Goal: Information Seeking & Learning: Learn about a topic

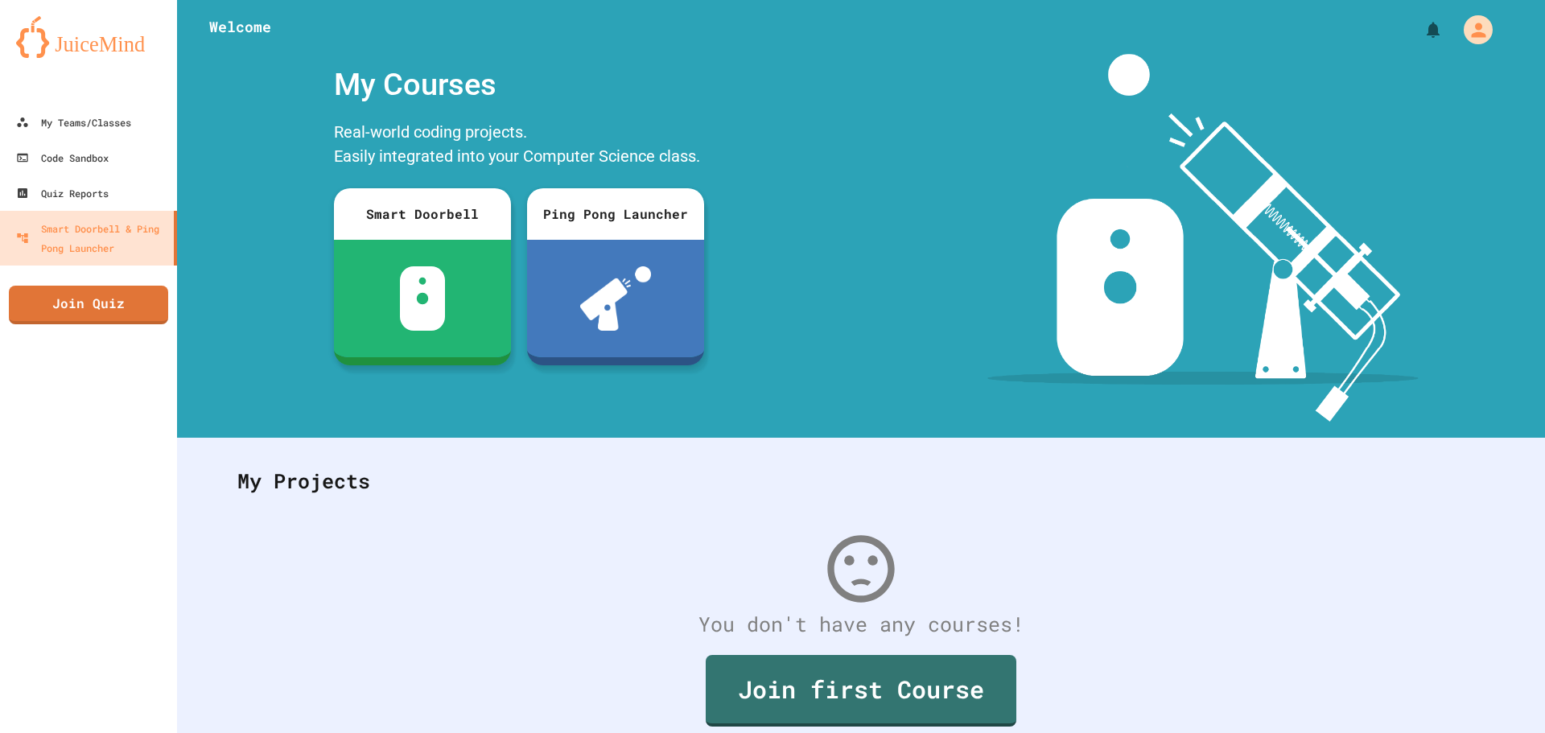
click at [1483, 23] on div "My Account" at bounding box center [1478, 29] width 29 height 29
click at [1024, 732] on div at bounding box center [772, 733] width 1545 height 0
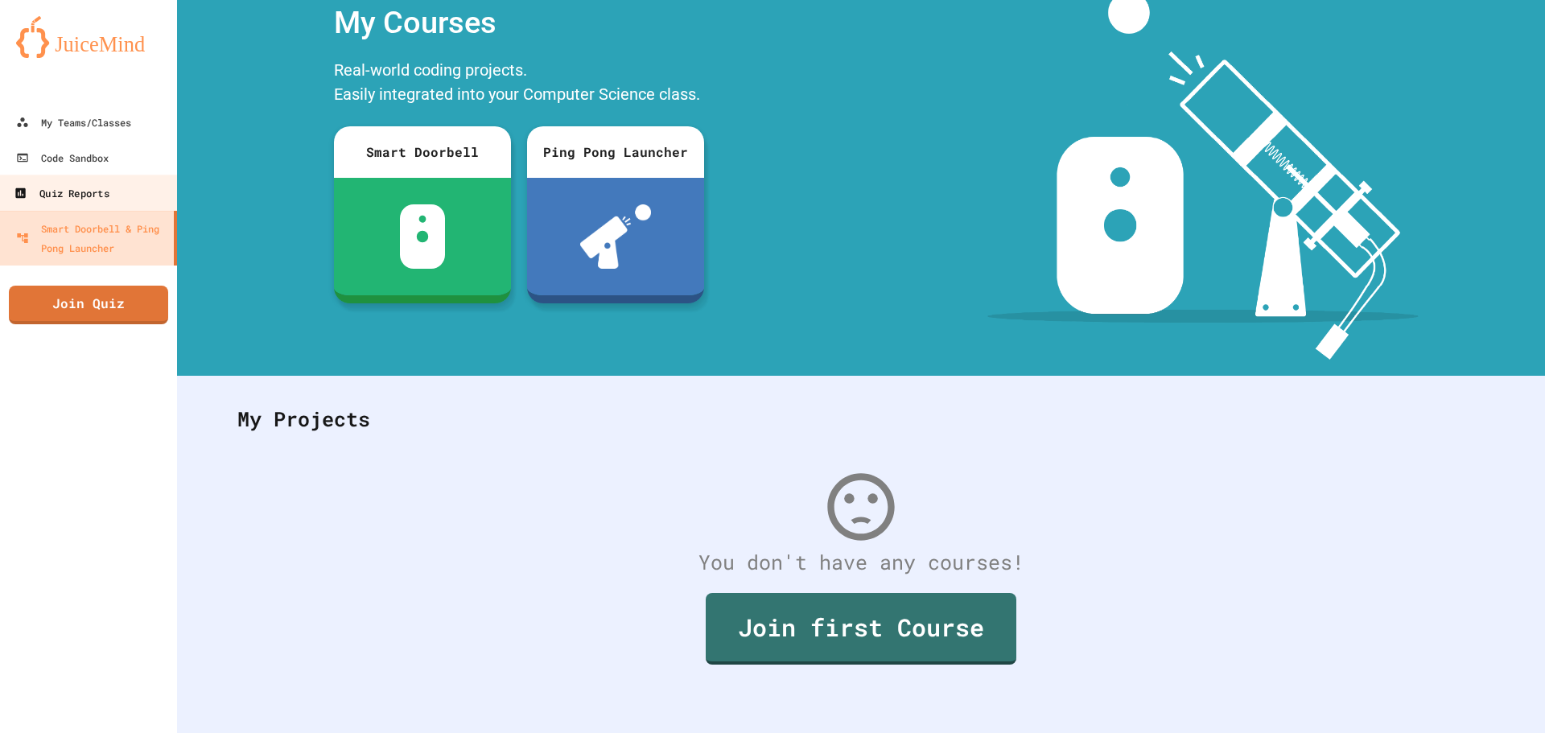
click at [64, 200] on div "Quiz Reports" at bounding box center [61, 193] width 95 height 20
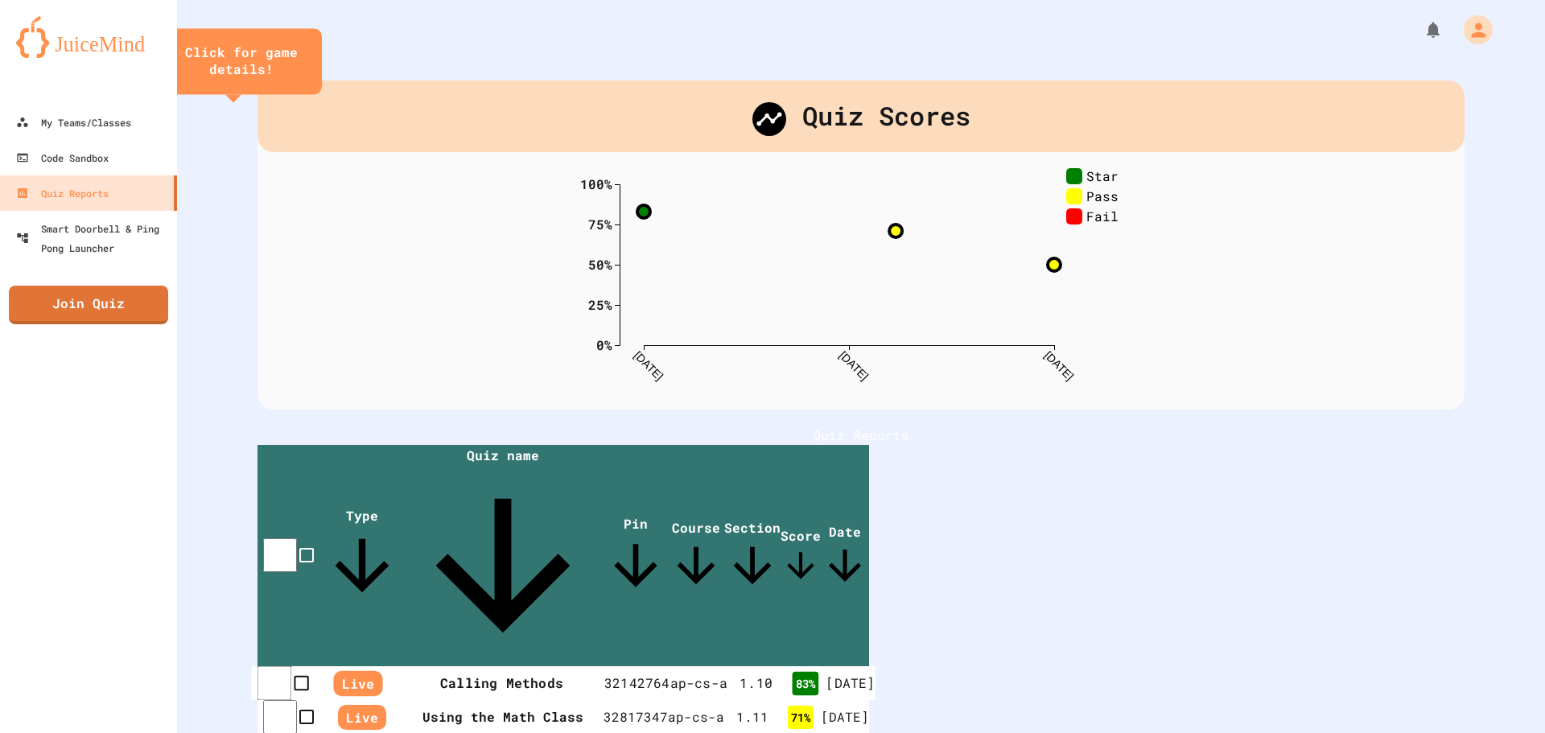
click at [407, 666] on th "Calling Methods" at bounding box center [501, 683] width 205 height 35
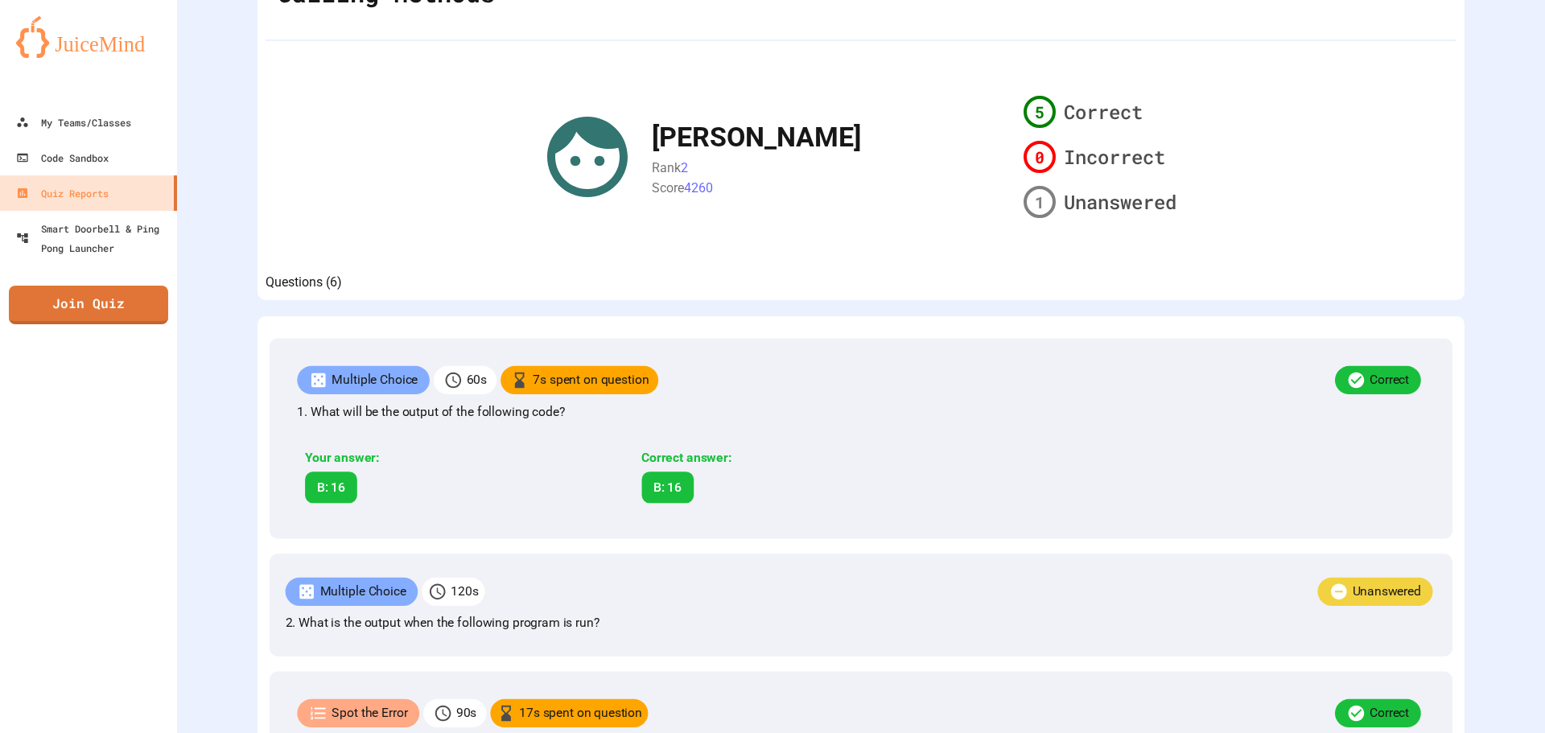
scroll to position [161, 0]
click at [123, 162] on link "Code Sandbox" at bounding box center [89, 157] width 183 height 36
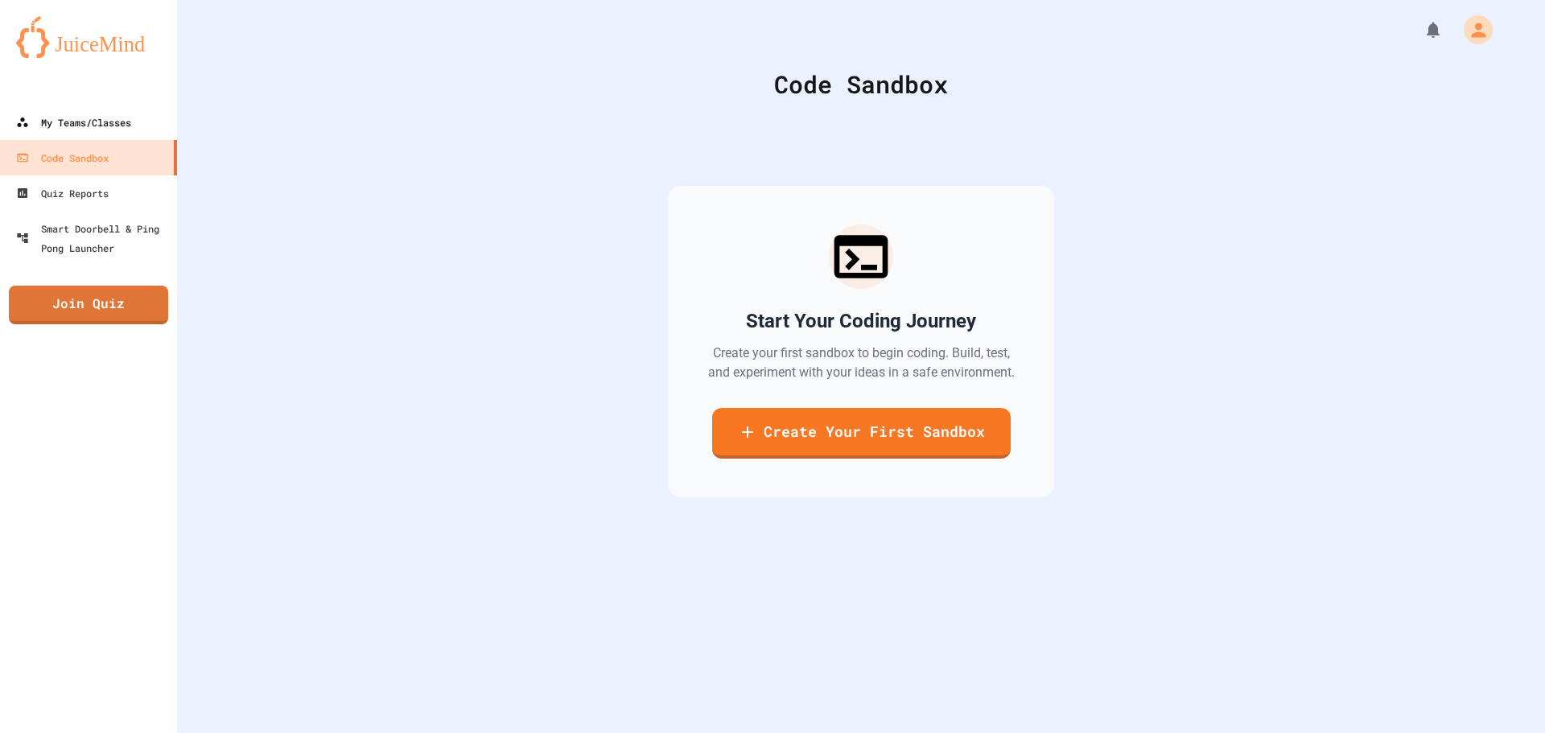
click at [98, 114] on div "My Teams/Classes" at bounding box center [73, 122] width 115 height 19
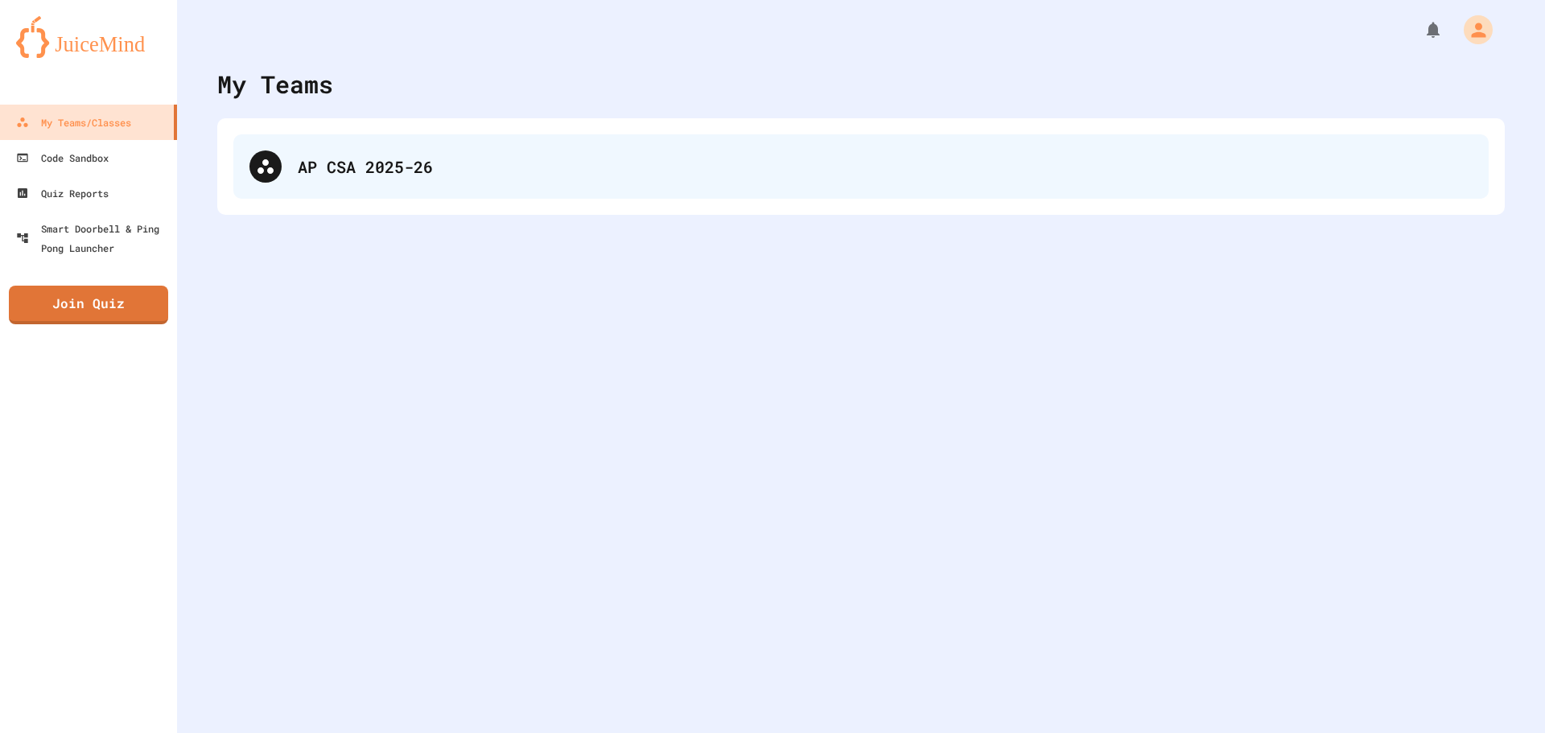
click at [290, 188] on div "AP CSA 2025-26" at bounding box center [860, 166] width 1255 height 64
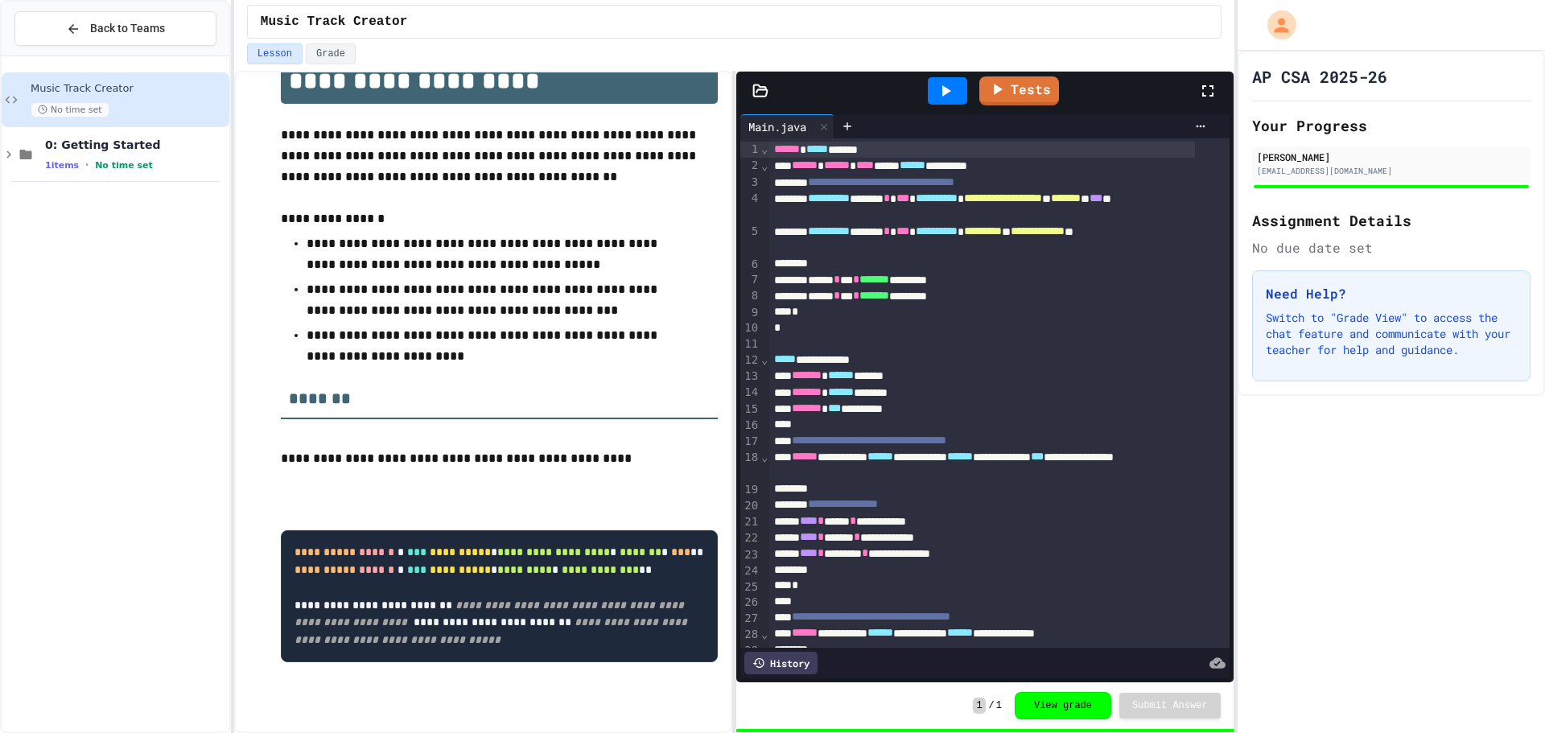
scroll to position [80, 0]
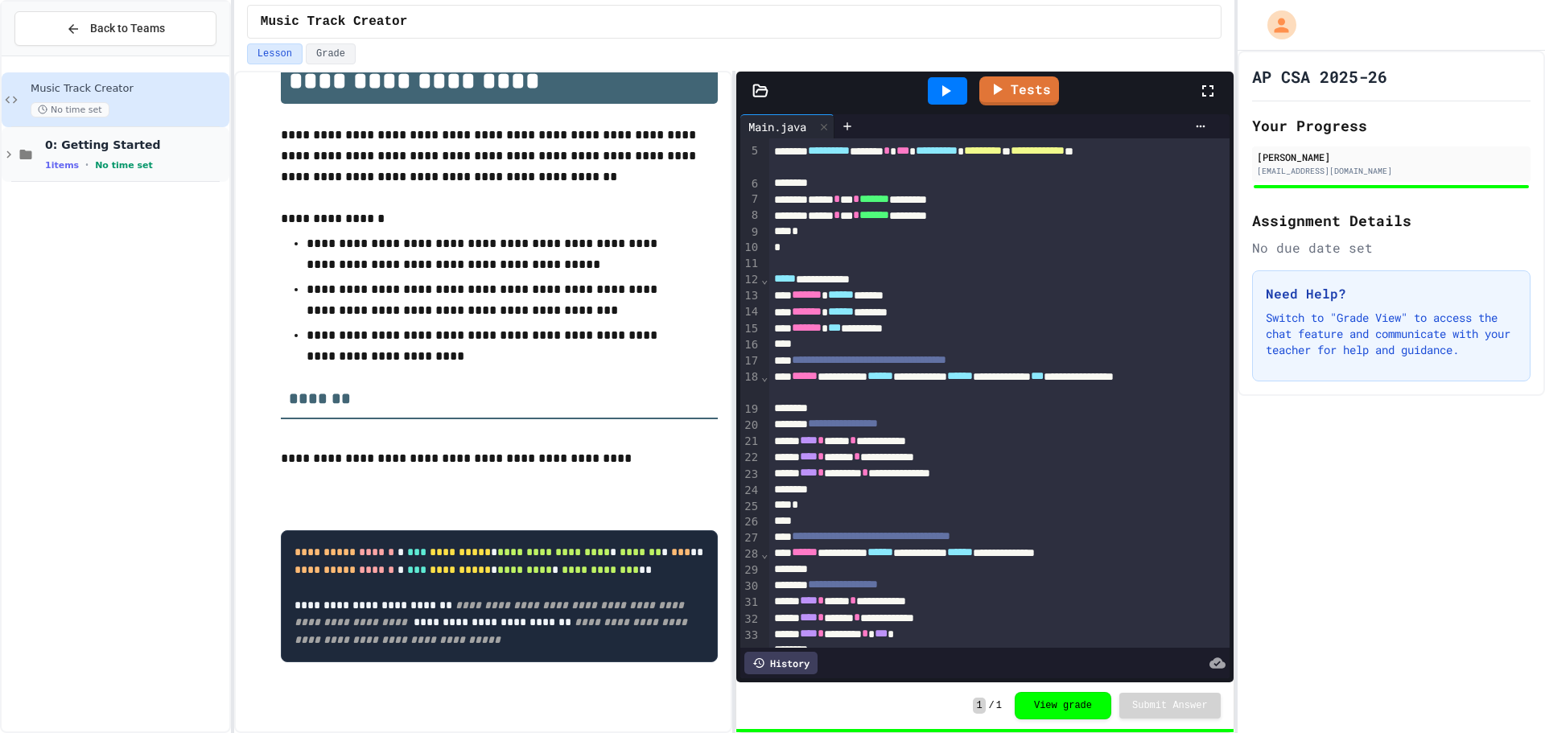
click at [163, 156] on div "0: Getting Started 1 items • No time set" at bounding box center [135, 155] width 181 height 34
click at [150, 214] on div "No time set" at bounding box center [135, 219] width 181 height 15
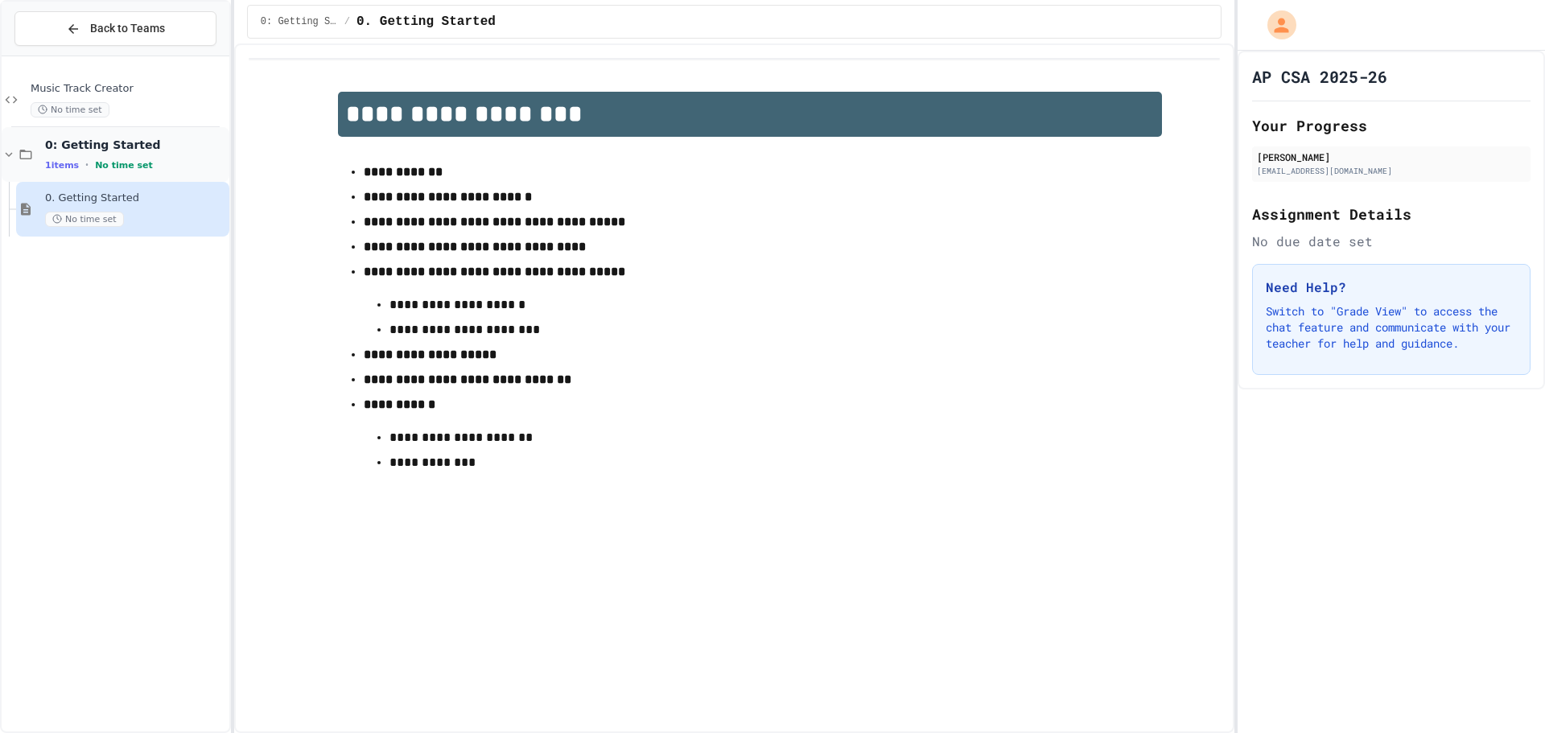
click at [158, 169] on div "1 items • No time set" at bounding box center [135, 165] width 181 height 13
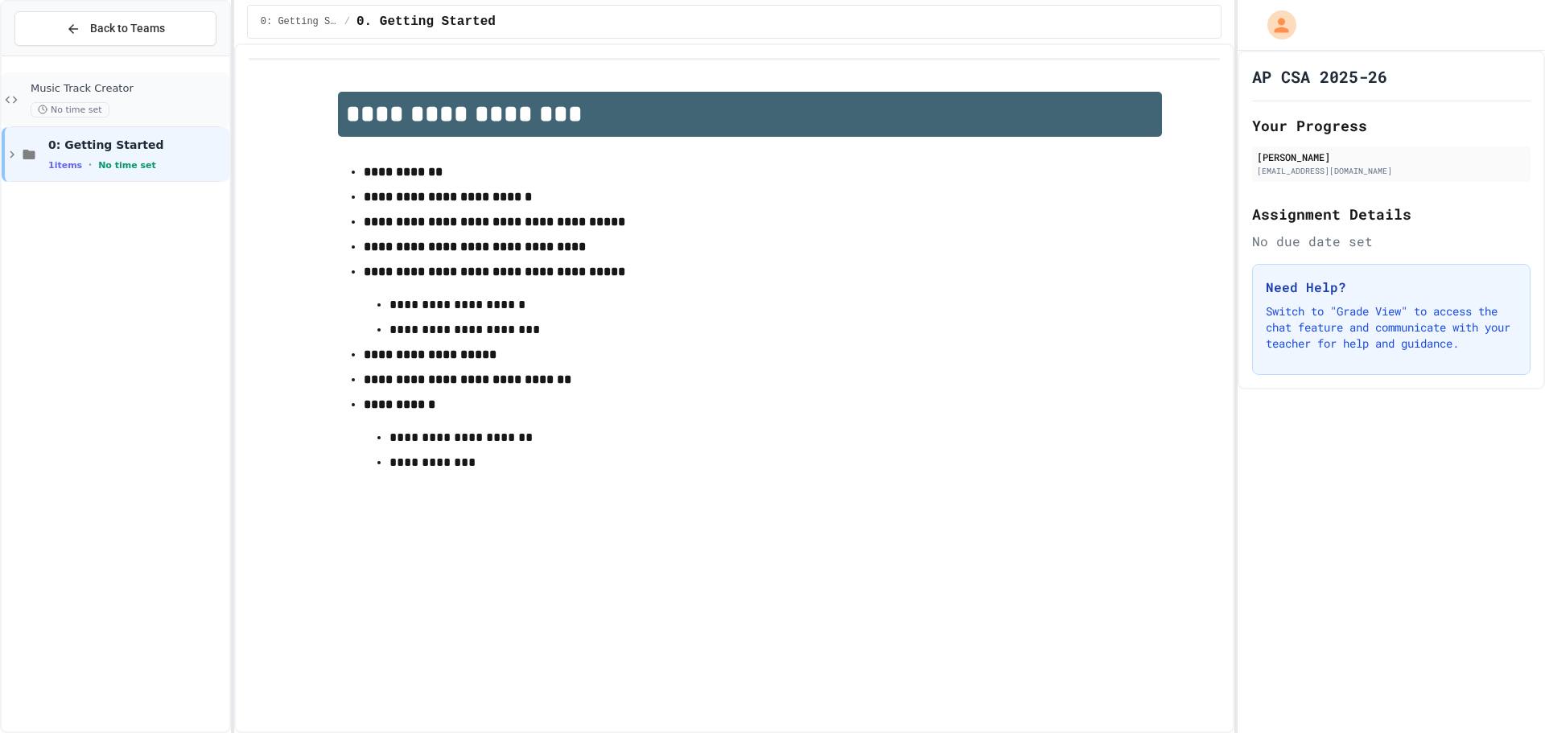
click at [148, 113] on div "No time set" at bounding box center [129, 109] width 196 height 15
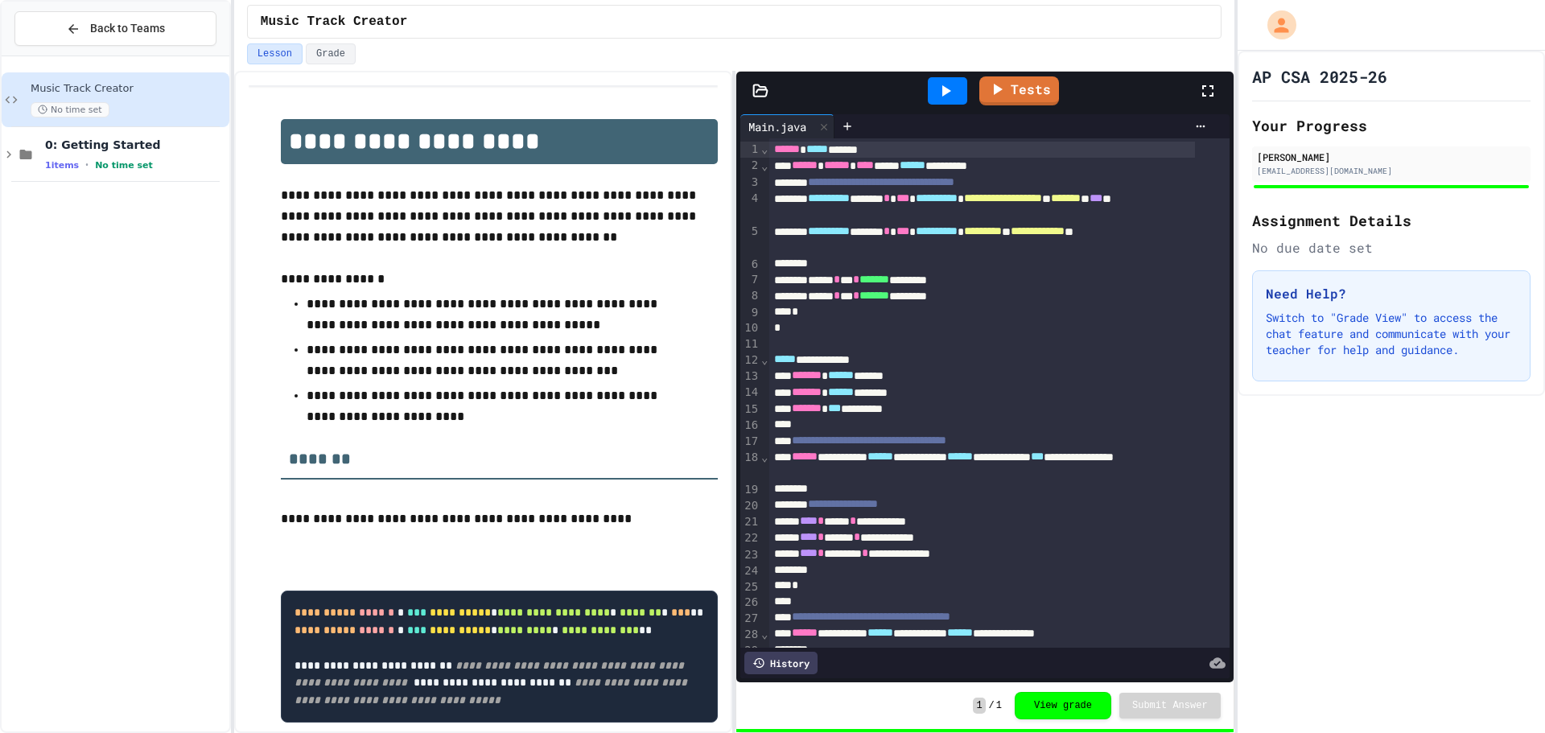
scroll to position [161, 0]
